Goal: Information Seeking & Learning: Compare options

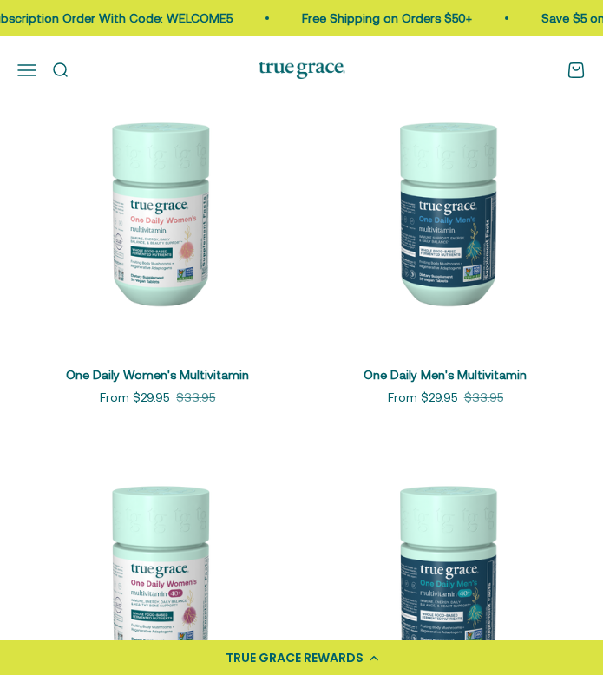
scroll to position [249, 0]
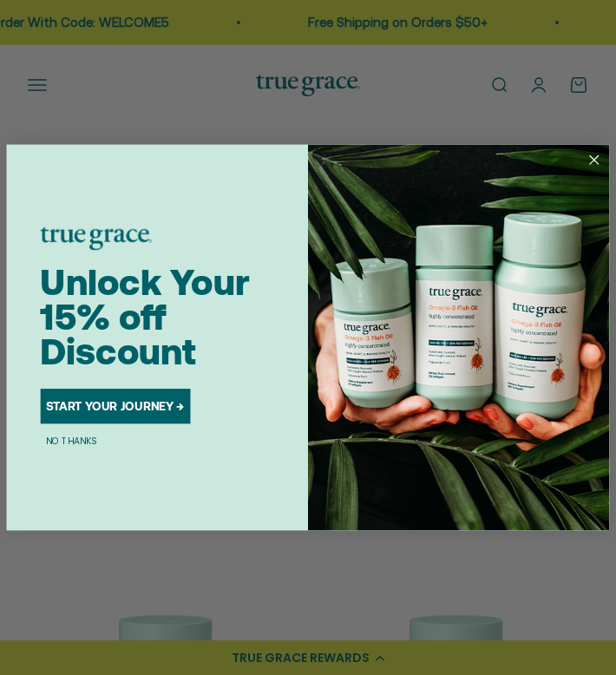
click at [585, 159] on circle "Close dialog" at bounding box center [594, 160] width 20 height 20
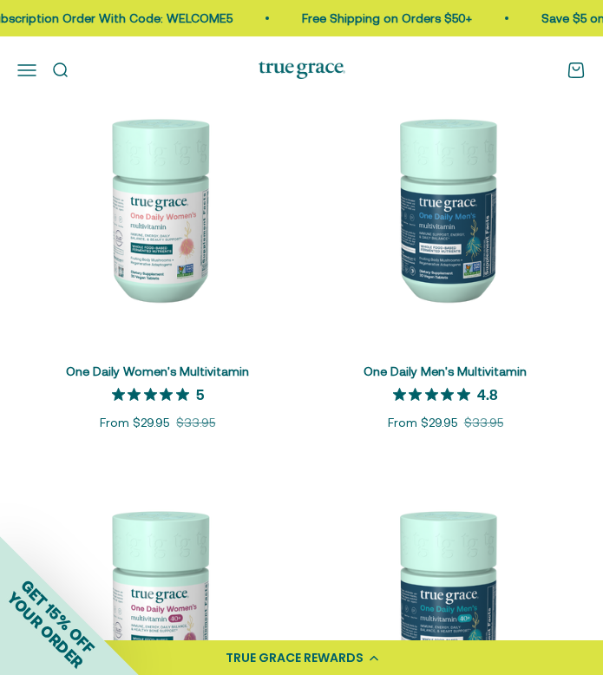
click at [152, 326] on img at bounding box center [157, 208] width 281 height 281
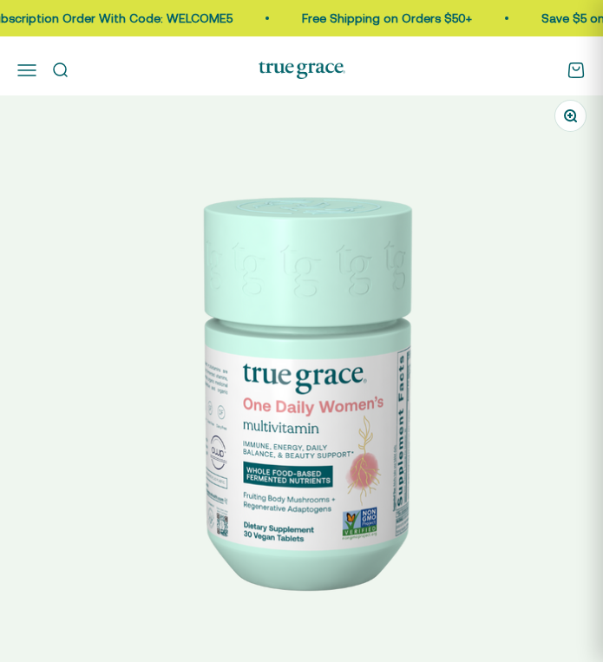
click at [457, 296] on img at bounding box center [301, 388] width 603 height 603
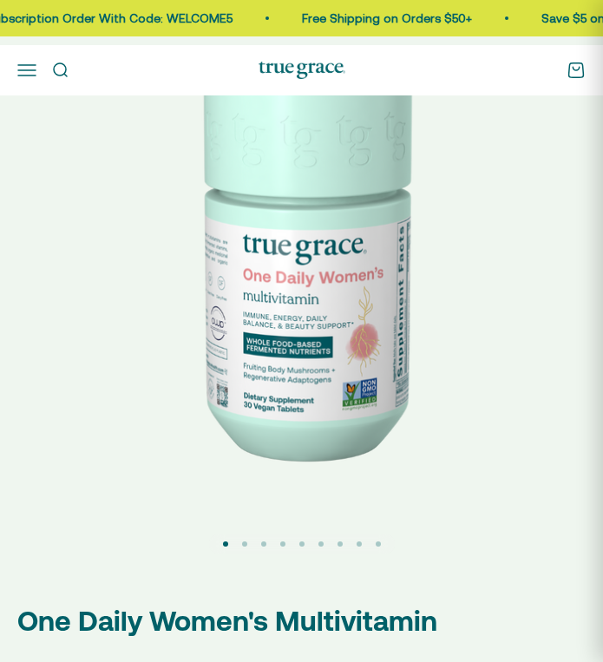
scroll to position [0, 411]
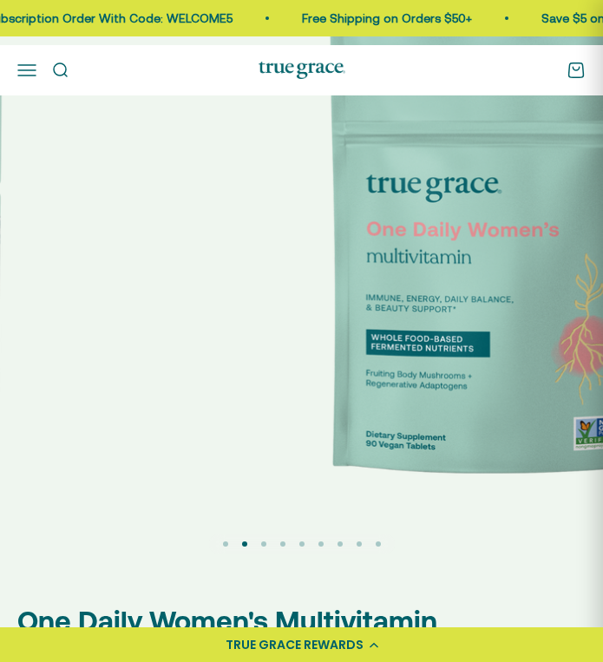
click at [405, 322] on img at bounding box center [495, 258] width 603 height 603
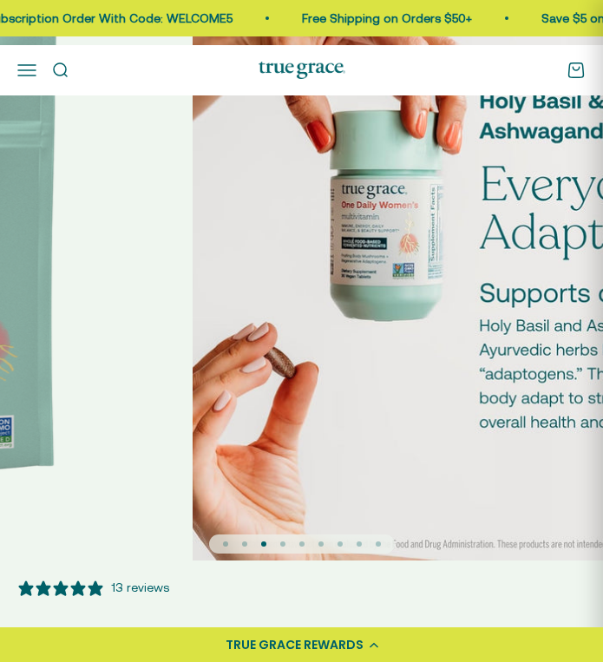
click at [405, 322] on img at bounding box center [494, 258] width 603 height 603
select select "3"
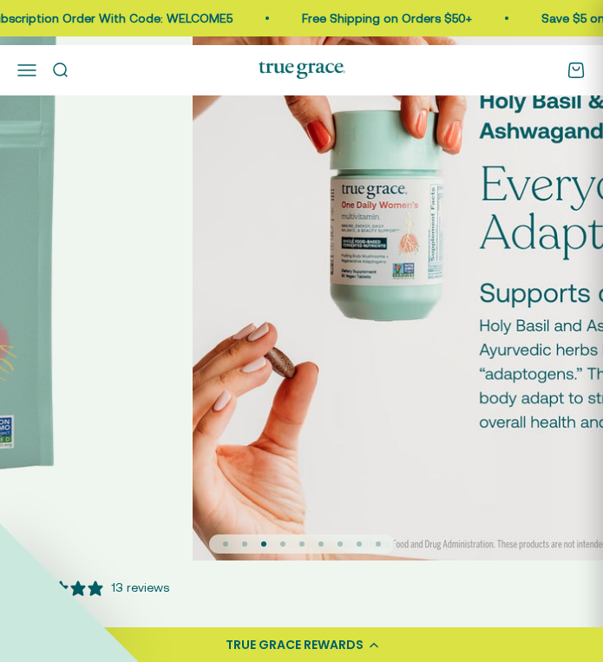
scroll to position [0, 1210]
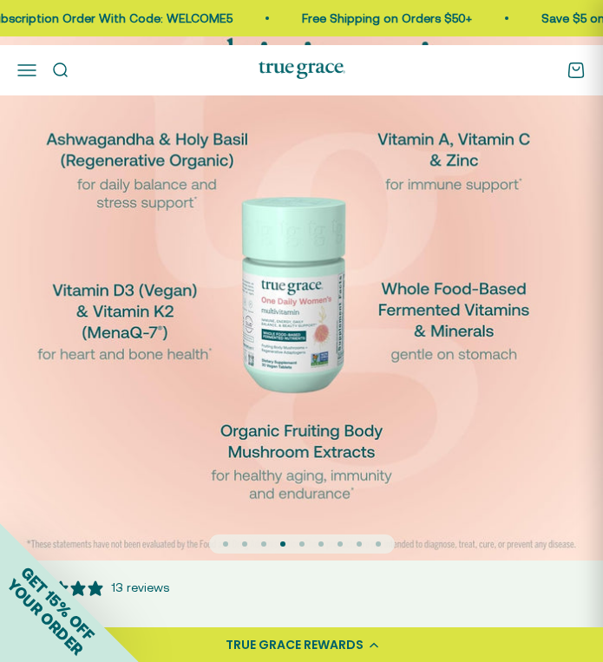
click at [405, 322] on img at bounding box center [301, 258] width 603 height 603
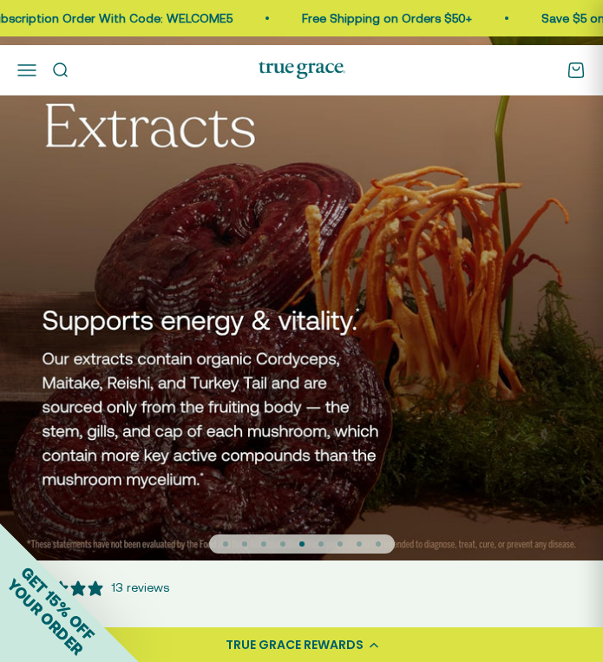
click at [405, 322] on img at bounding box center [301, 258] width 603 height 603
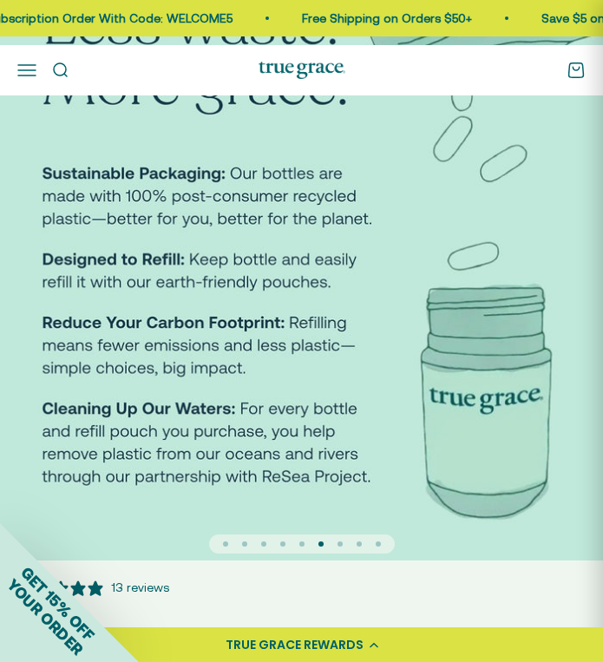
click at [405, 322] on img at bounding box center [301, 258] width 603 height 603
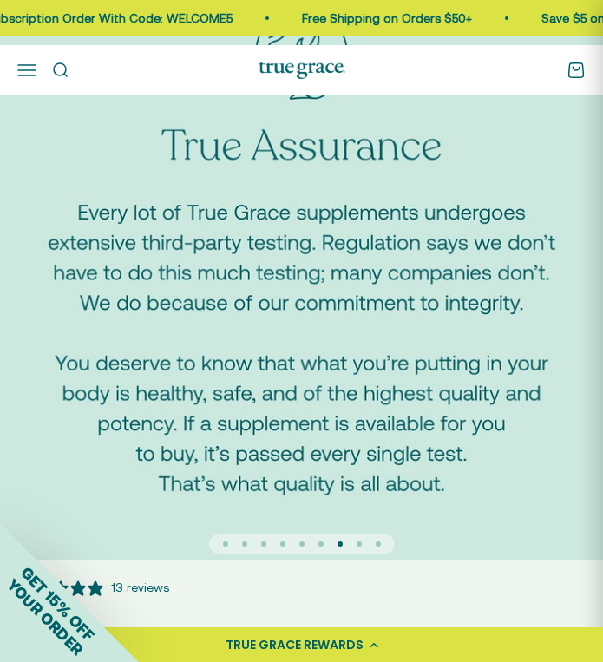
click at [405, 322] on img at bounding box center [301, 258] width 603 height 603
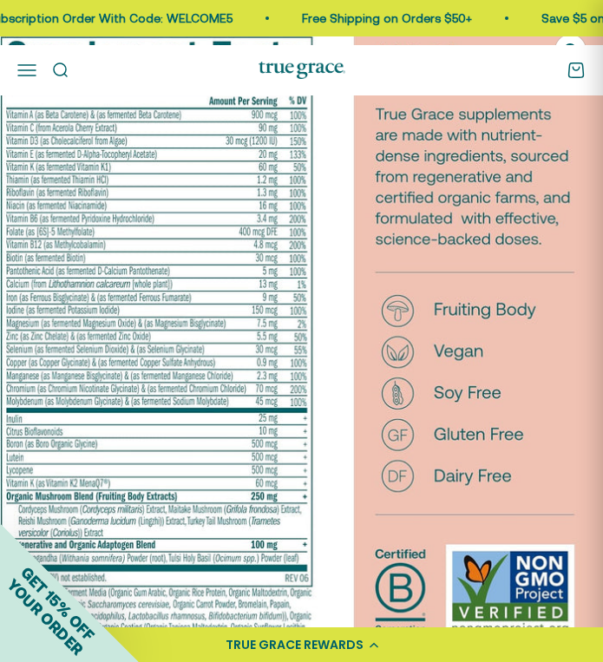
scroll to position [65, 0]
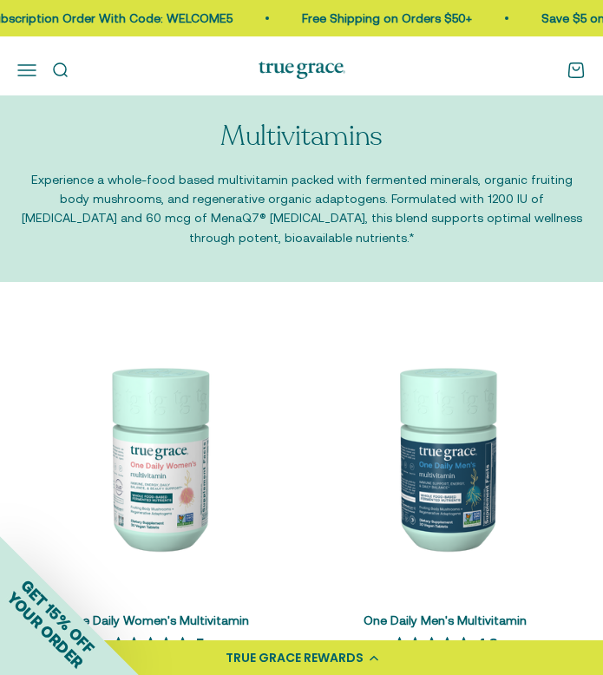
click at [35, 80] on button "Open navigation menu" at bounding box center [26, 70] width 19 height 19
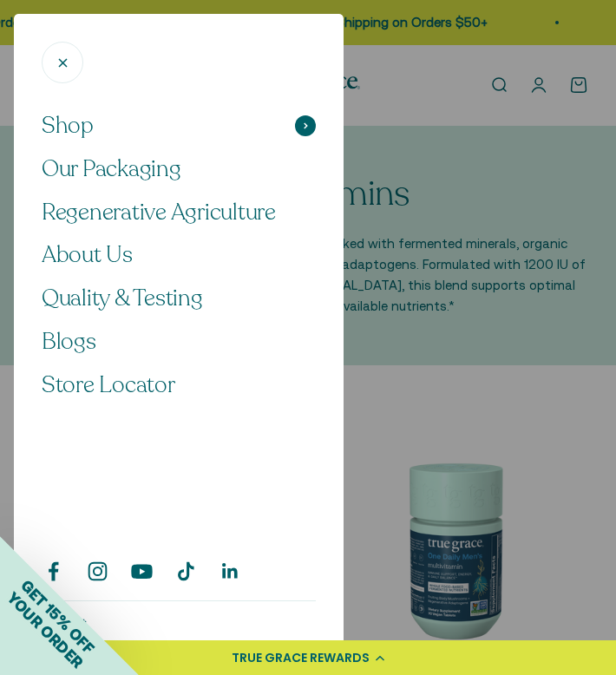
click at [78, 124] on span "Shop" at bounding box center [68, 126] width 52 height 30
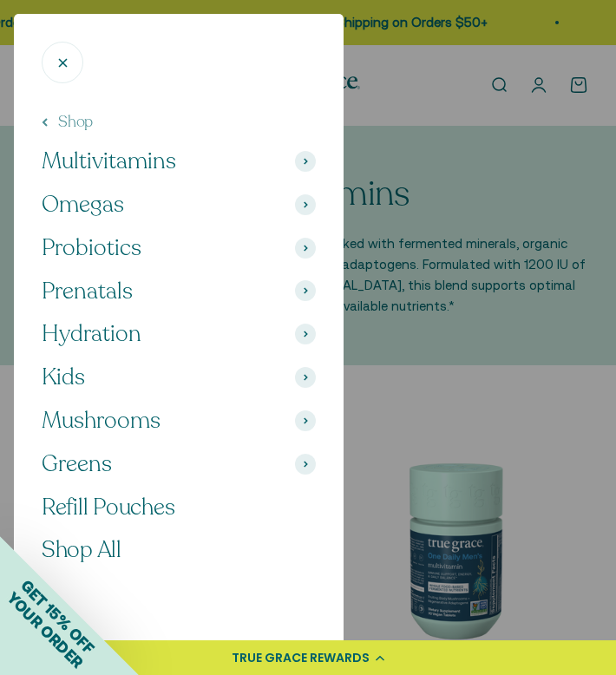
click at [82, 253] on span "Probiotics" at bounding box center [92, 249] width 100 height 30
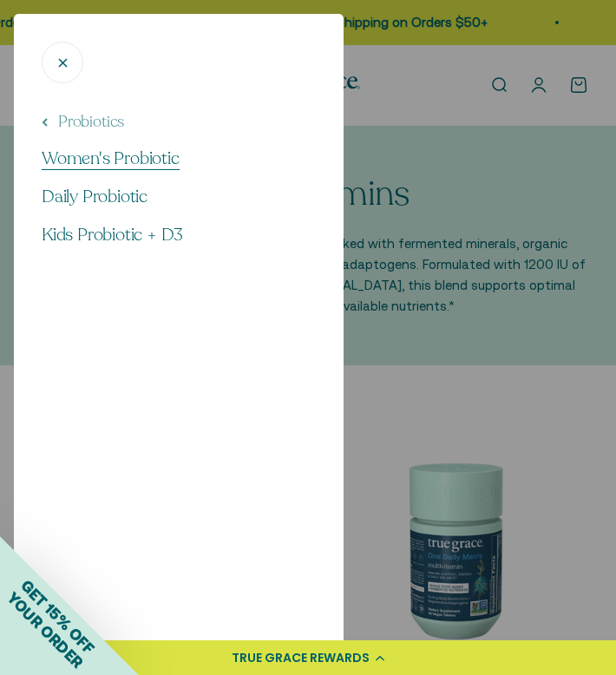
click at [106, 161] on span "Women's Probiotic" at bounding box center [111, 158] width 138 height 23
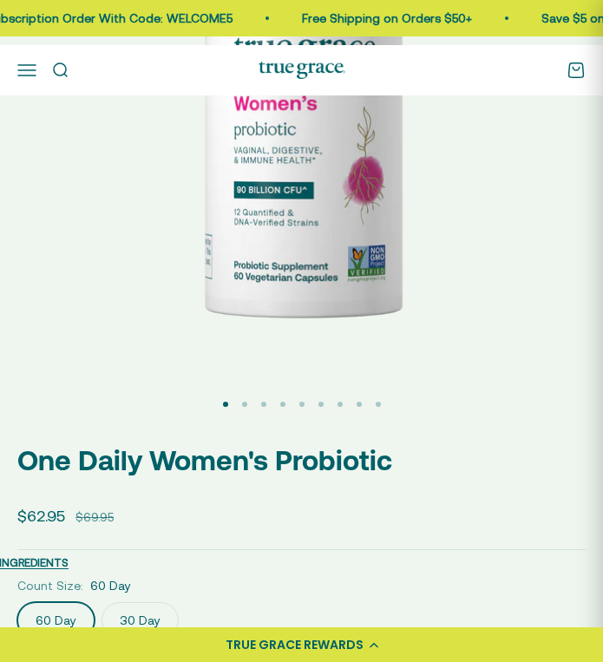
click at [51, 205] on img at bounding box center [301, 119] width 603 height 603
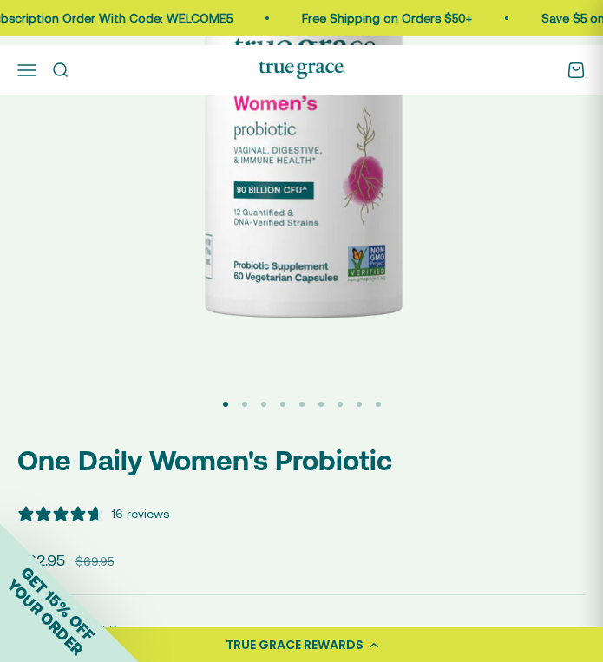
select select "3"
click at [68, 283] on img at bounding box center [301, 119] width 603 height 603
click at [519, 268] on img at bounding box center [301, 119] width 603 height 603
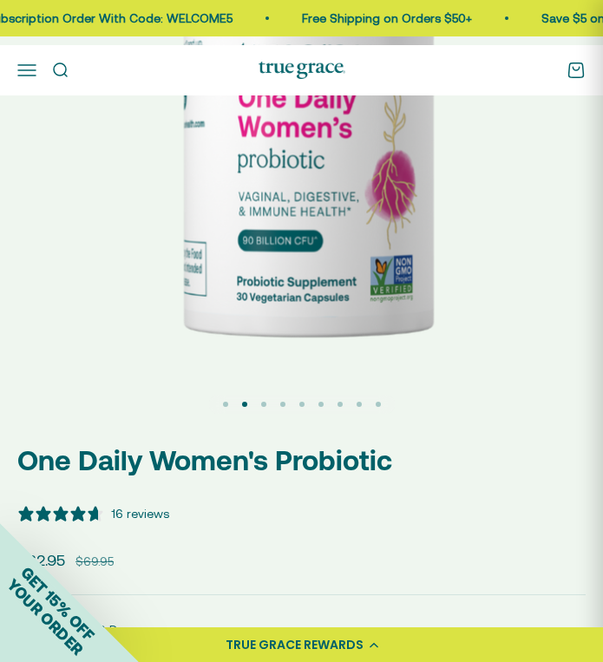
scroll to position [0, 605]
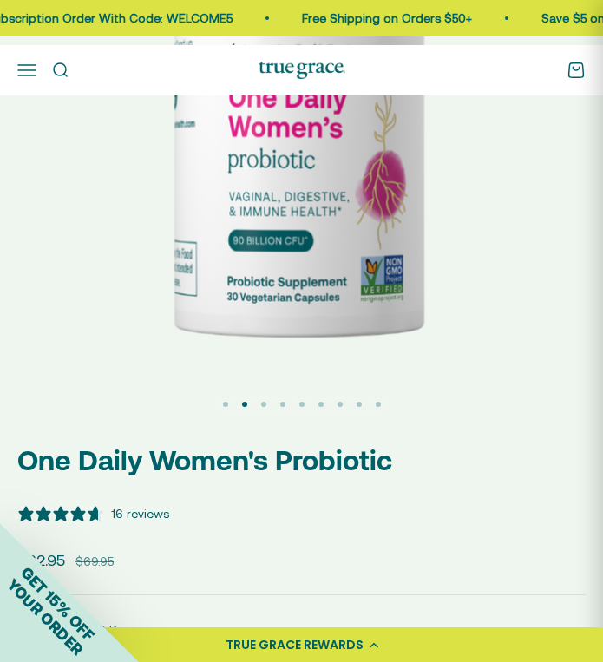
click at [380, 407] on button "Go to item 9" at bounding box center [378, 404] width 5 height 5
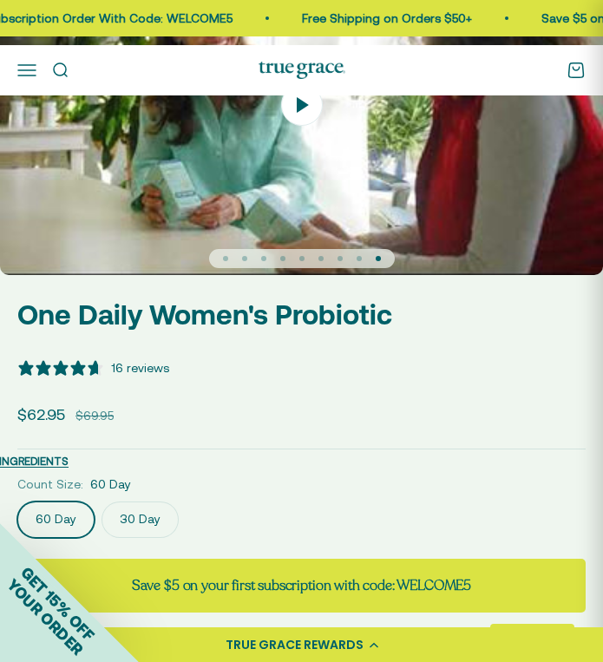
scroll to position [0, 0]
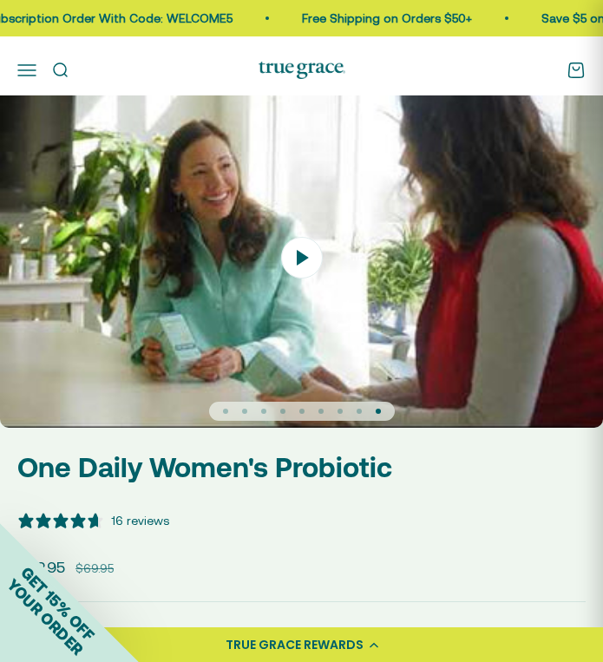
click at [359, 414] on button "Go to item 8" at bounding box center [359, 411] width 5 height 5
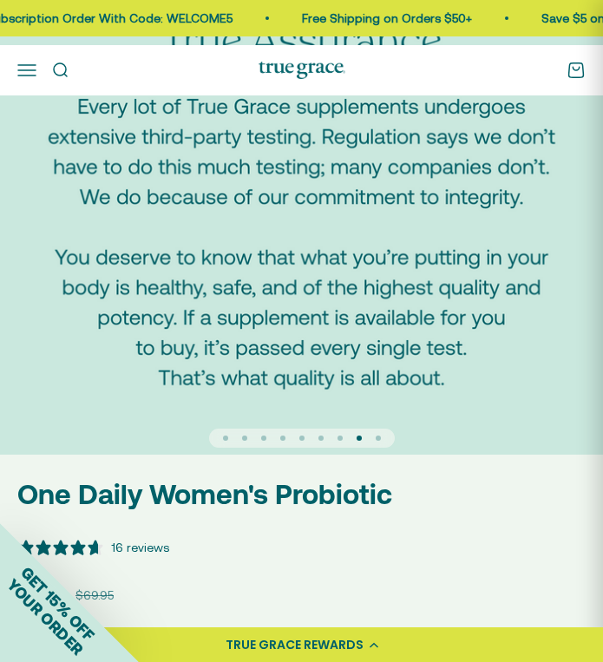
scroll to position [385, 0]
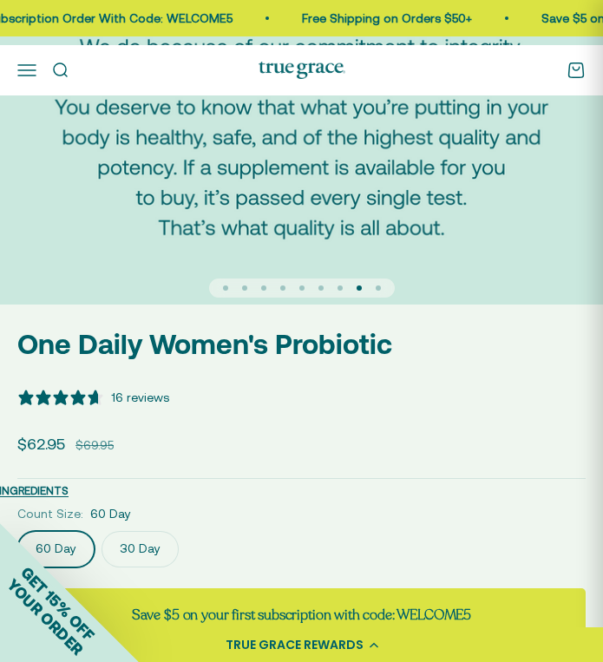
click at [342, 291] on button "Go to item 7" at bounding box center [340, 288] width 5 height 5
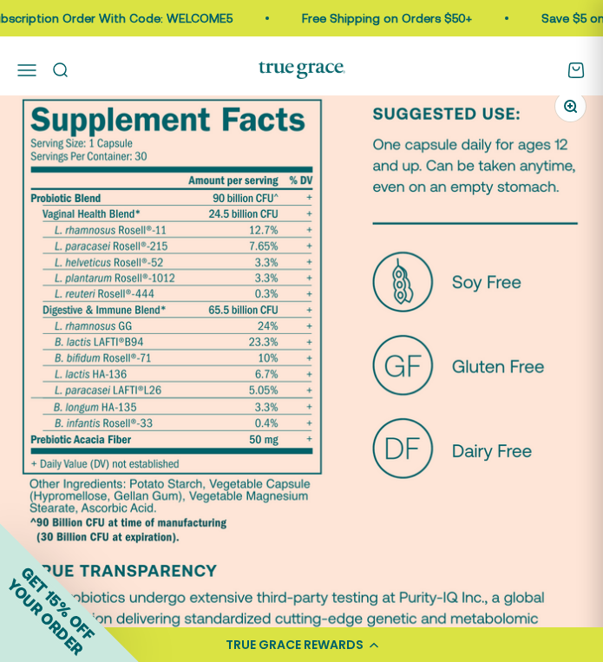
scroll to position [0, 0]
